Goal: Transaction & Acquisition: Purchase product/service

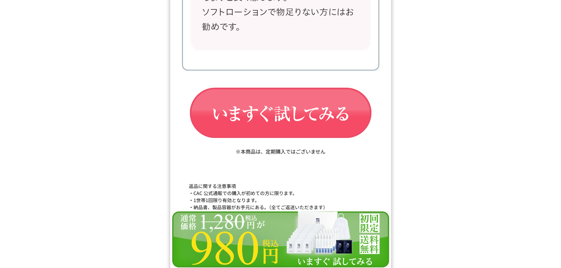
scroll to position [9968, 0]
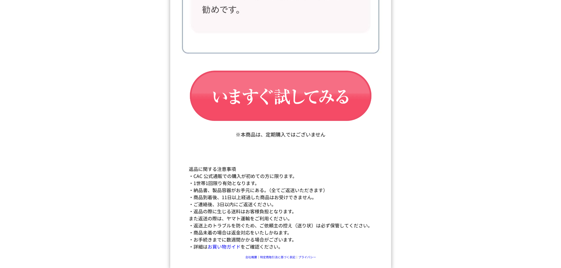
click at [271, 259] on img at bounding box center [280, 268] width 221 height 57
click at [280, 257] on img at bounding box center [280, 268] width 221 height 57
click at [248, 257] on img at bounding box center [280, 268] width 221 height 57
click at [252, 257] on img at bounding box center [280, 268] width 221 height 57
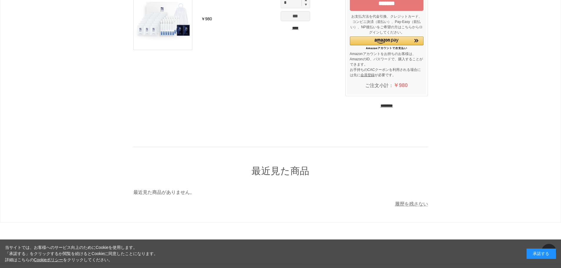
scroll to position [72, 0]
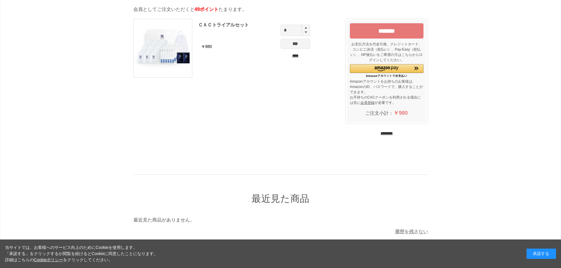
scroll to position [72, 0]
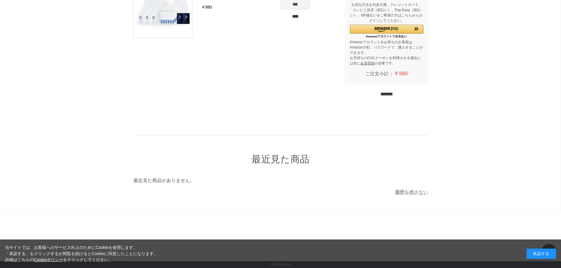
click at [534, 256] on div "承諾する" at bounding box center [540, 254] width 29 height 10
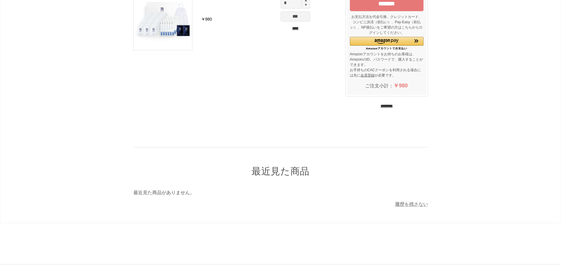
scroll to position [72, 0]
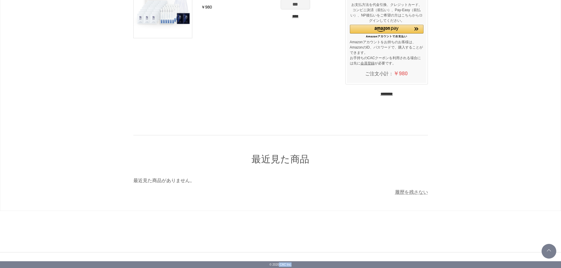
drag, startPoint x: 279, startPoint y: 265, endPoint x: 299, endPoint y: 266, distance: 20.3
click at [299, 266] on p "© 2020 CAC Inc." at bounding box center [280, 264] width 561 height 7
copy p "CAC Inc."
